Goal: Transaction & Acquisition: Purchase product/service

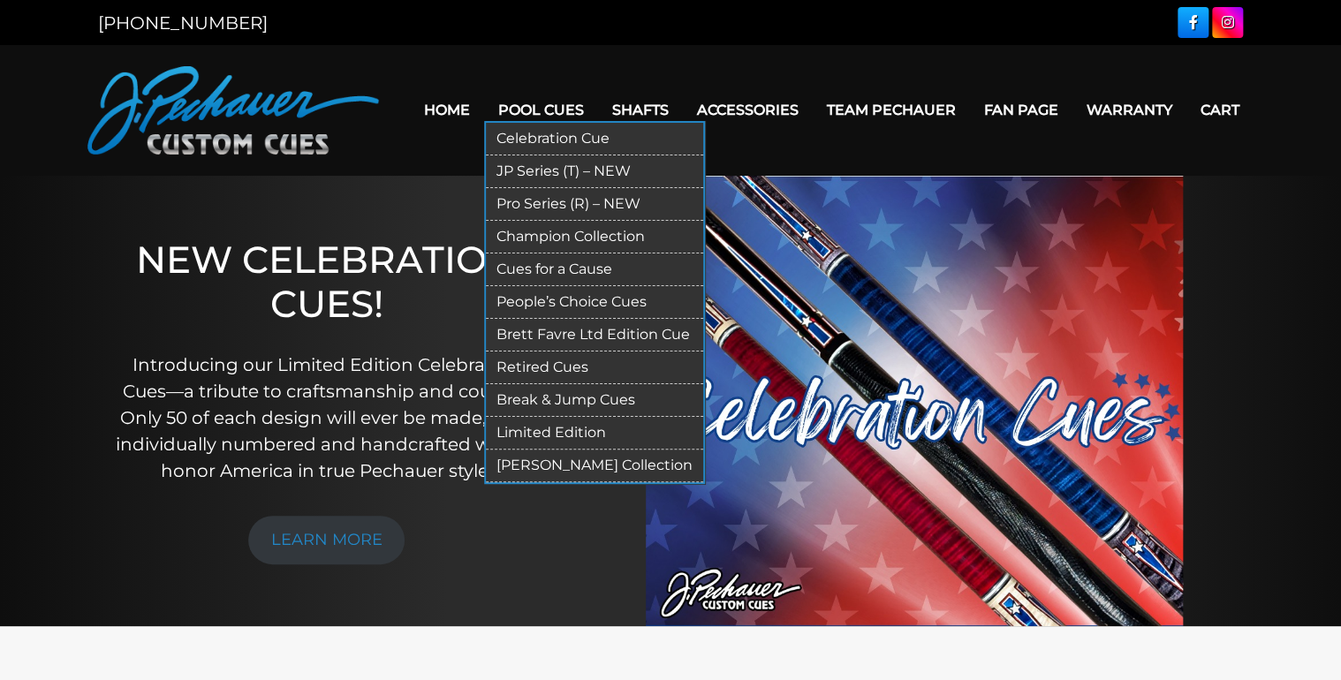
click at [514, 102] on link "Pool Cues" at bounding box center [541, 109] width 114 height 45
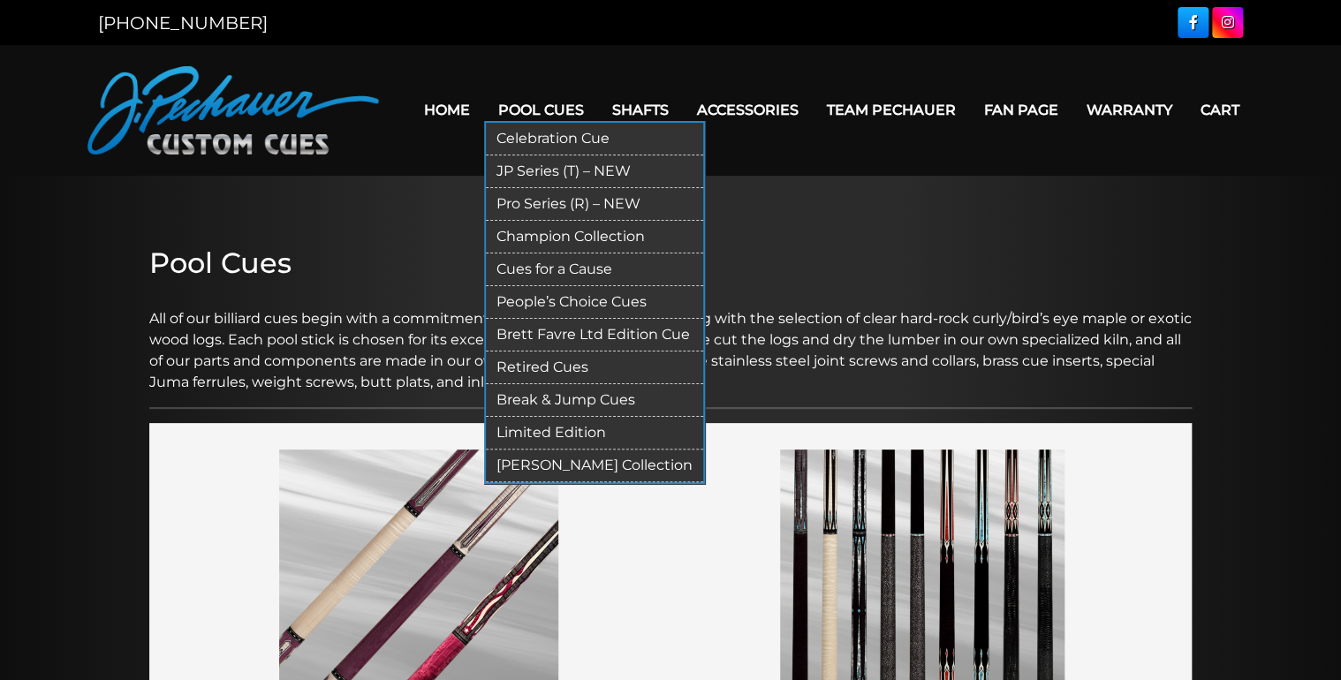
click at [527, 428] on link "Limited Edition" at bounding box center [594, 433] width 217 height 33
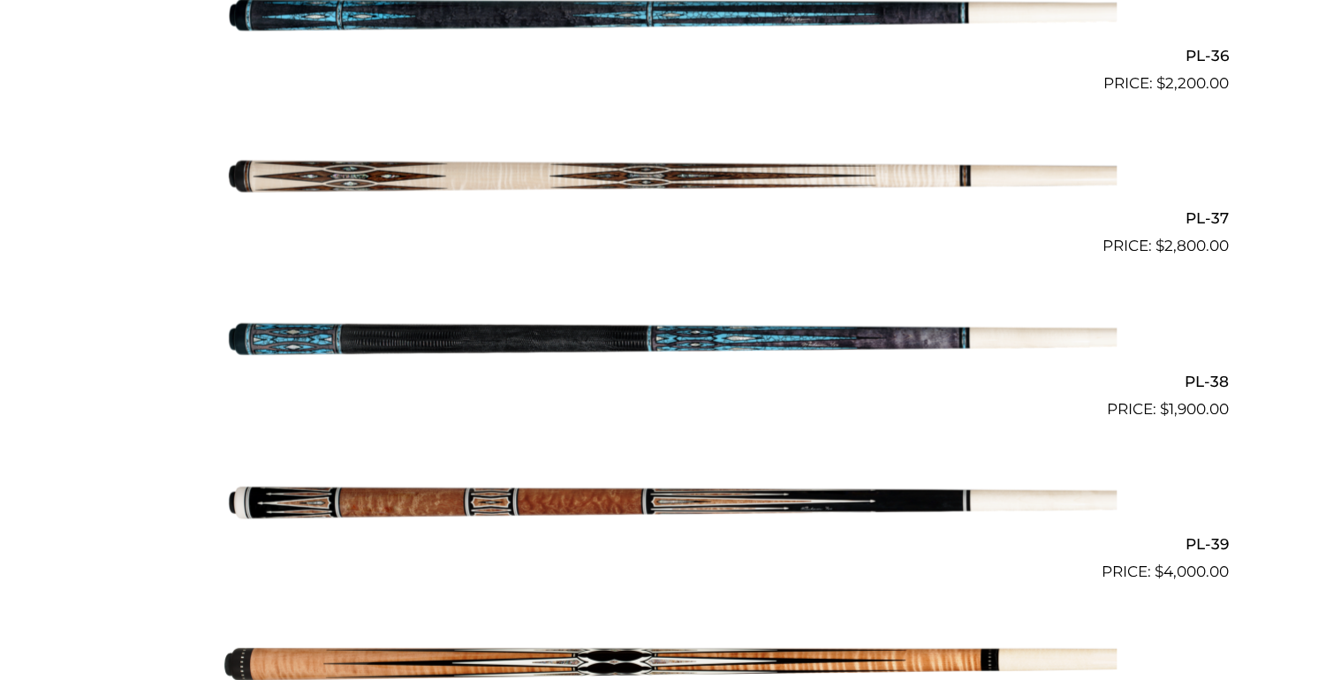
scroll to position [1838, 0]
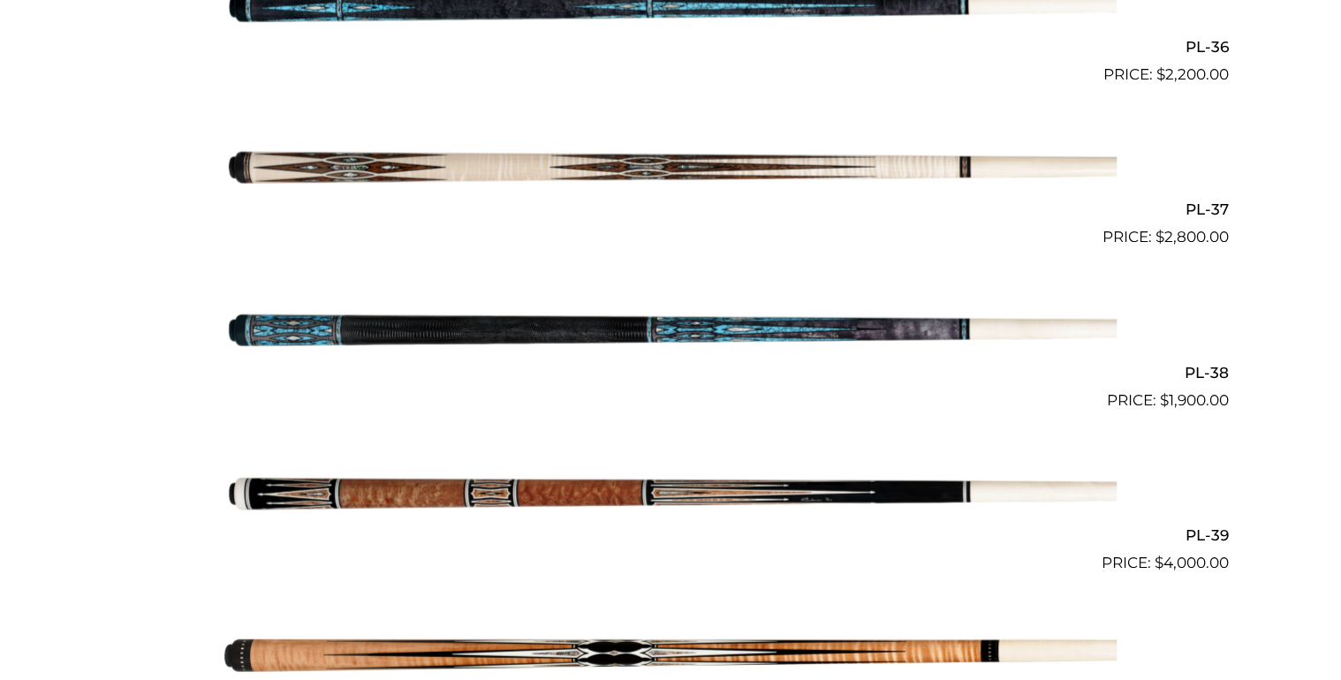
click at [612, 316] on img at bounding box center [670, 330] width 893 height 148
